Goal: Book appointment/travel/reservation

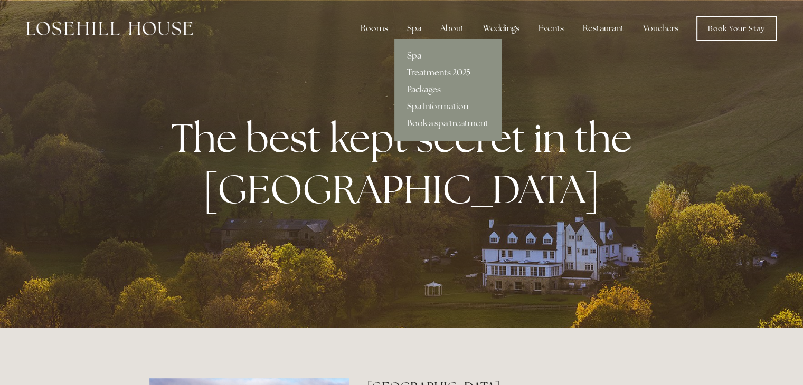
click at [418, 55] on link "Spa" at bounding box center [447, 56] width 107 height 17
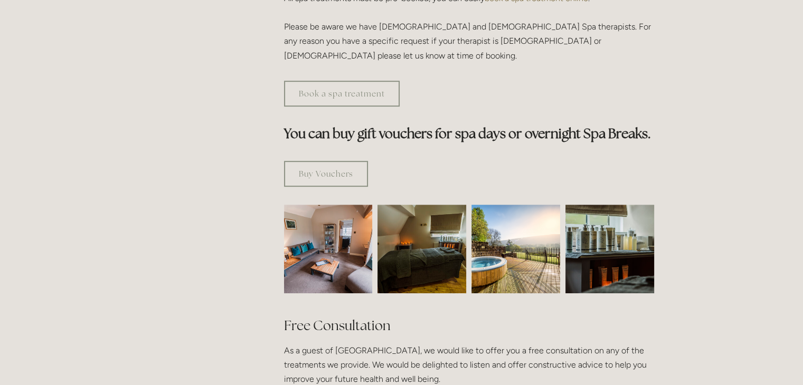
scroll to position [560, 0]
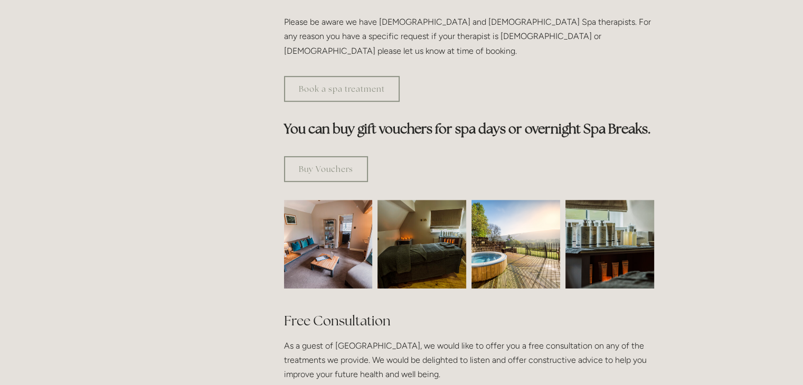
click at [527, 217] on img at bounding box center [515, 244] width 89 height 89
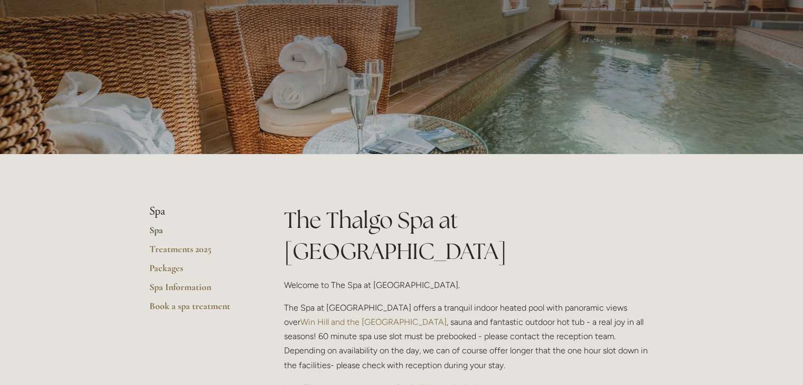
scroll to position [0, 0]
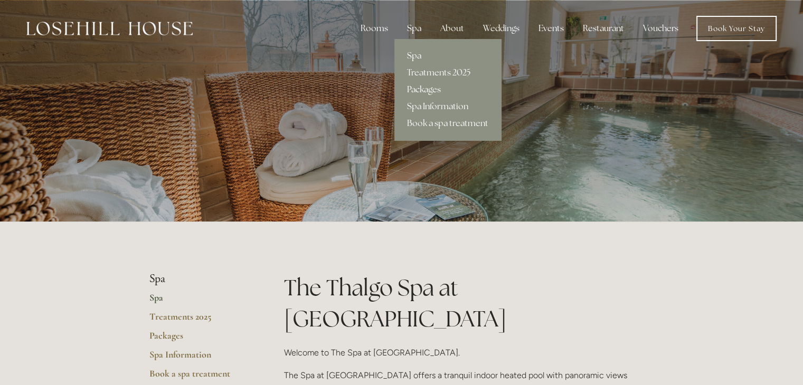
click at [417, 89] on link "Packages" at bounding box center [447, 89] width 107 height 17
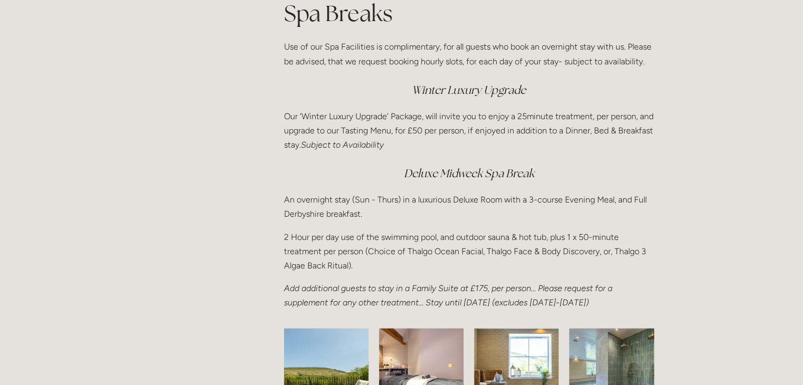
scroll to position [1396, 0]
drag, startPoint x: 651, startPoint y: 280, endPoint x: 720, endPoint y: 323, distance: 81.3
click at [720, 323] on div "Rooms Rooms Your Stay Book a stay Offers Spa" at bounding box center [401, 75] width 803 height 2942
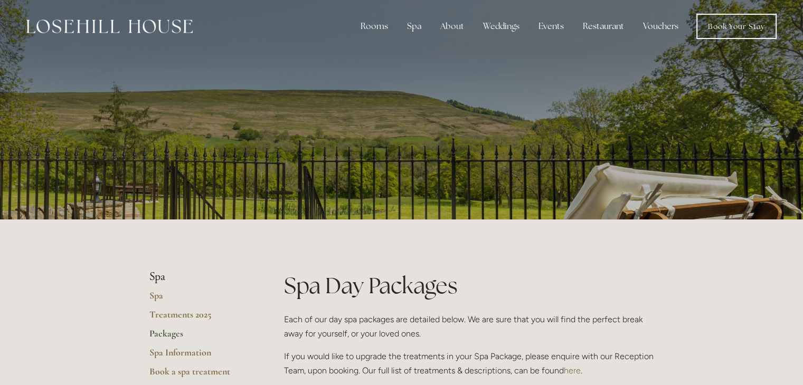
scroll to position [0, 0]
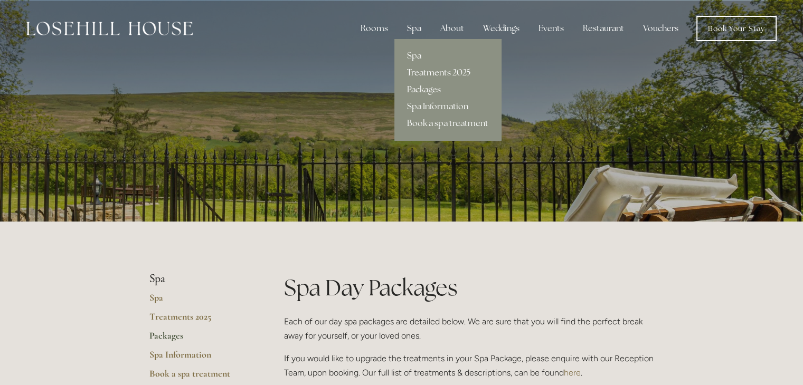
drag, startPoint x: 408, startPoint y: 29, endPoint x: 447, endPoint y: 71, distance: 57.5
click at [430, 39] on div "Spa Spa Treatments 2025 Packages Spa Information Book a spa treatment" at bounding box center [414, 28] width 31 height 21
drag, startPoint x: 368, startPoint y: 66, endPoint x: 420, endPoint y: 72, distance: 52.1
click at [420, 72] on link "Treatments 2025" at bounding box center [447, 72] width 107 height 17
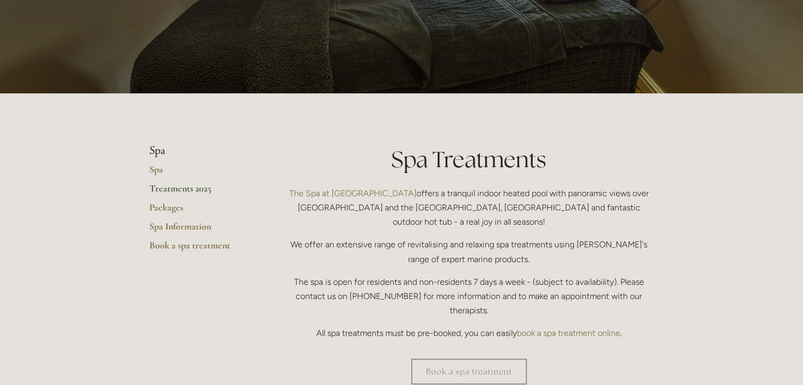
scroll to position [129, 0]
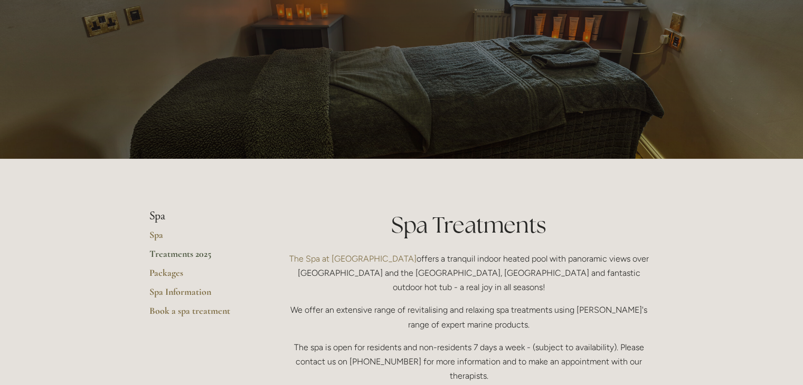
scroll to position [0, 0]
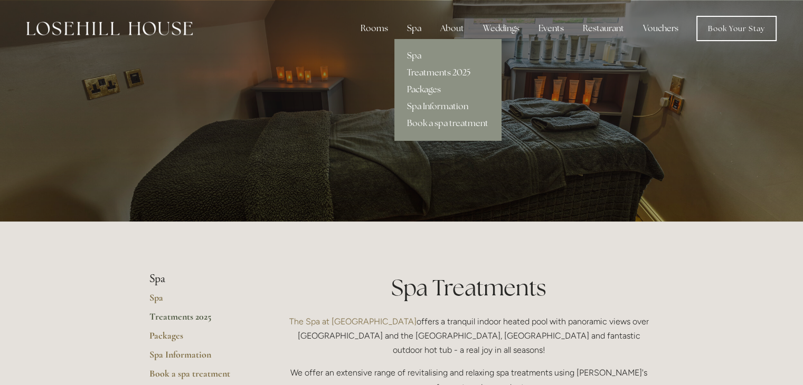
click at [411, 30] on div "Spa" at bounding box center [414, 28] width 31 height 21
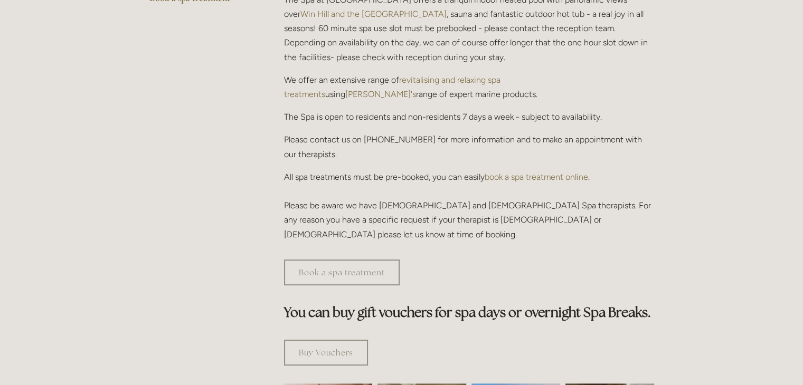
scroll to position [335, 0]
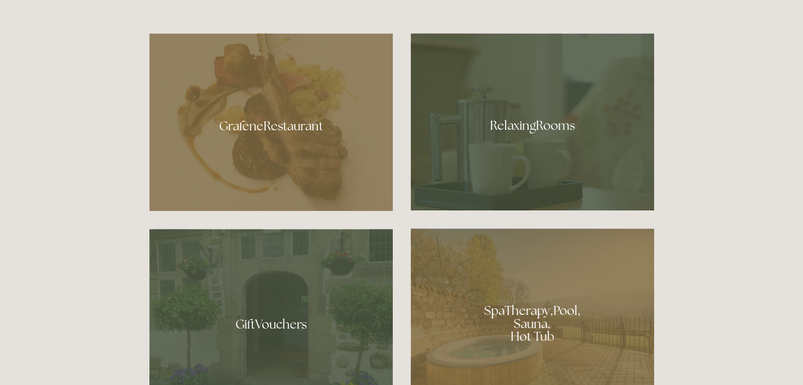
scroll to position [612, 0]
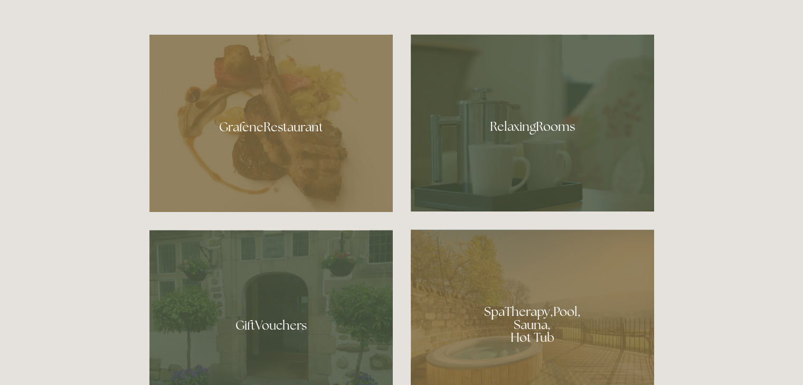
drag, startPoint x: 0, startPoint y: 0, endPoint x: 301, endPoint y: 143, distance: 333.7
click at [301, 143] on div at bounding box center [270, 123] width 243 height 178
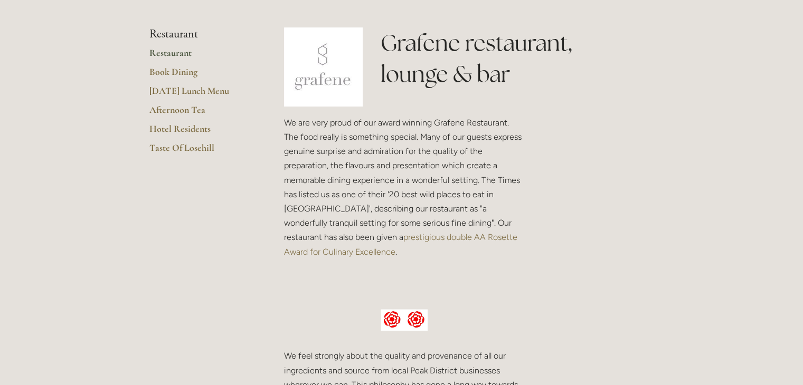
scroll to position [250, 0]
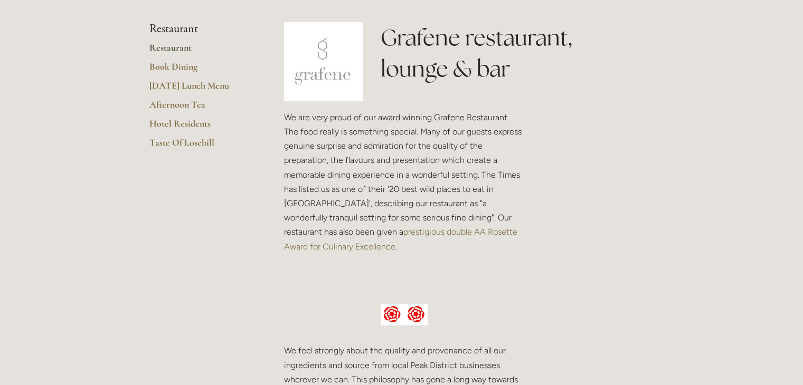
click at [296, 121] on p "We are very proud of our award winning Grafene Restaurant. The food really is s…" at bounding box center [404, 182] width 241 height 144
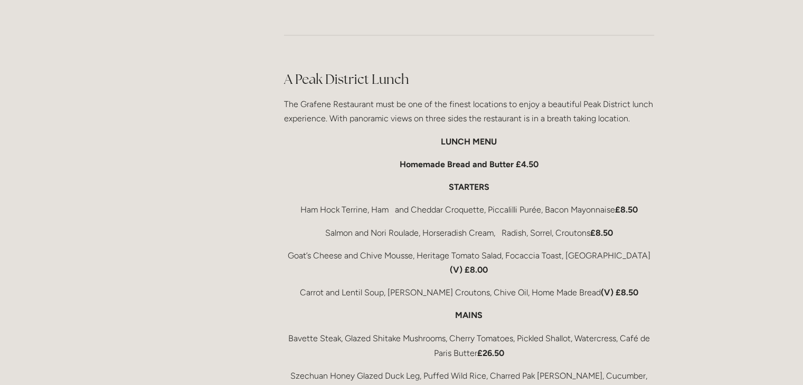
scroll to position [1666, 0]
click at [133, 221] on main "Restaurant Restaurant Book Dining [DATE] Lunch Menu Afternoon Tea Hotel Residen…" at bounding box center [402, 129] width 539 height 3146
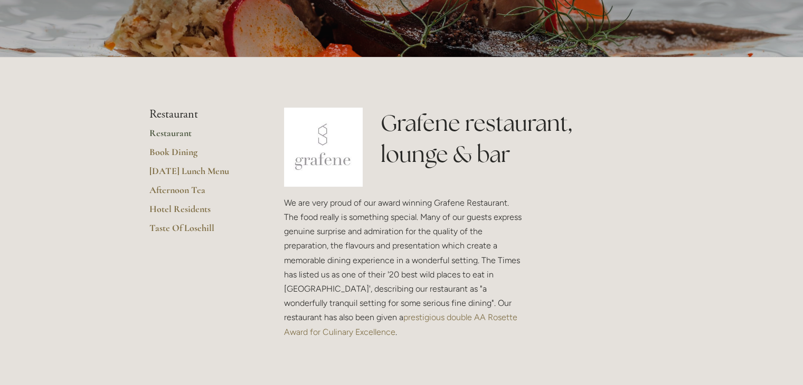
scroll to position [0, 0]
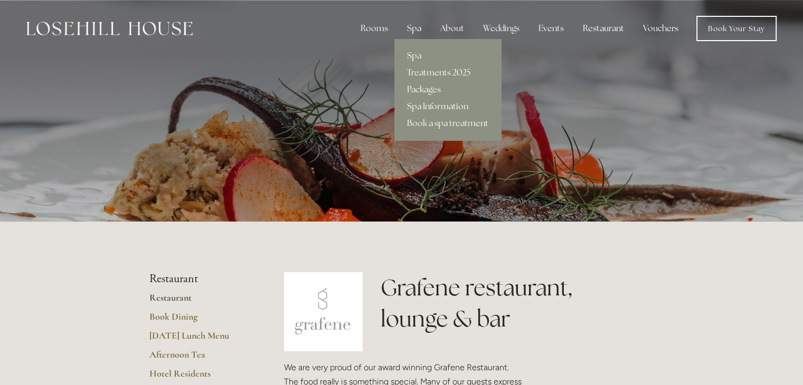
click at [419, 70] on link "Treatments 2025" at bounding box center [447, 72] width 107 height 17
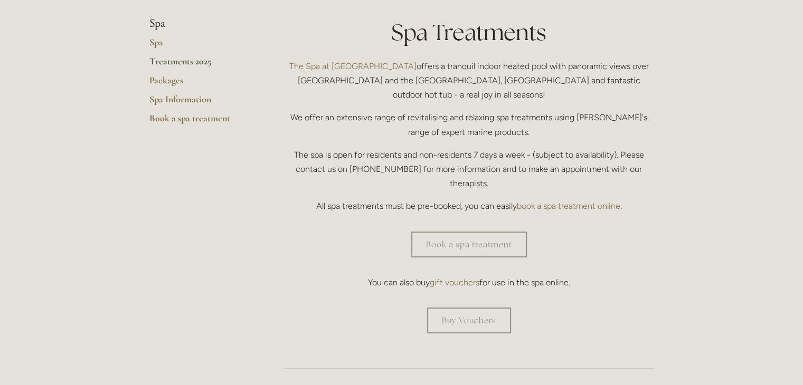
scroll to position [256, 0]
click at [437, 232] on link "Book a spa treatment" at bounding box center [469, 245] width 116 height 26
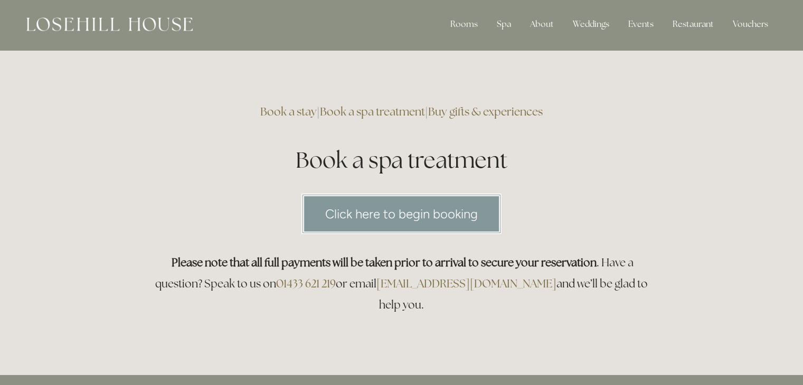
scroll to position [53, 0]
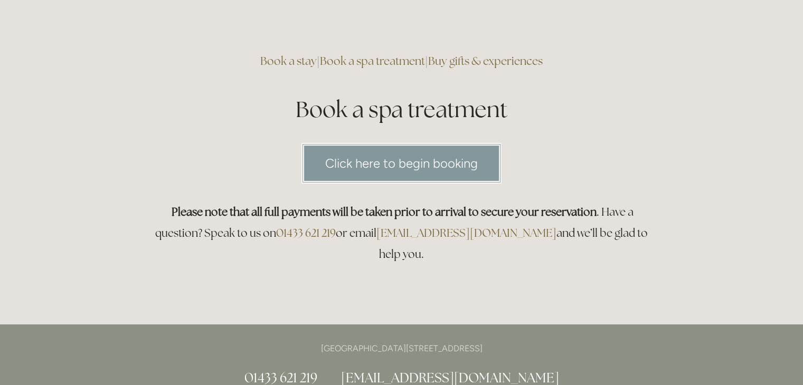
click at [367, 154] on link "Click here to begin booking" at bounding box center [401, 163] width 200 height 41
drag, startPoint x: 367, startPoint y: 154, endPoint x: 191, endPoint y: 55, distance: 202.1
click at [191, 55] on h3 "Book a stay | Book a spa treatment | Buy gifts & experiences" at bounding box center [401, 61] width 505 height 21
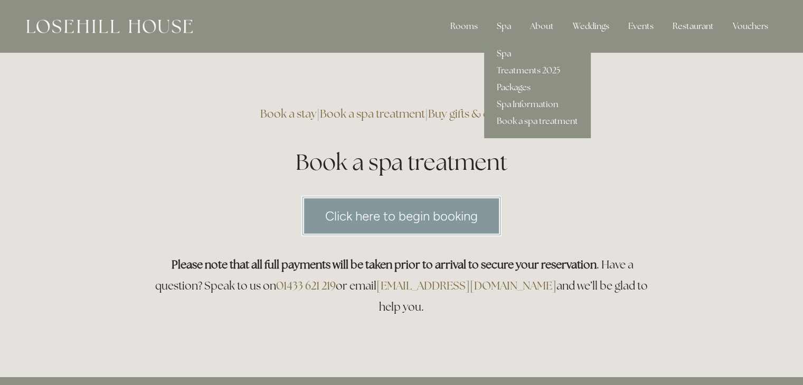
click at [504, 49] on link "Spa" at bounding box center [537, 53] width 107 height 17
